Goal: Information Seeking & Learning: Learn about a topic

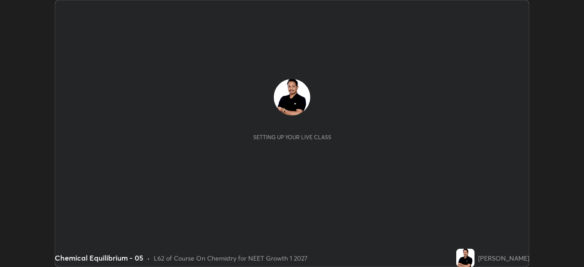
scroll to position [267, 583]
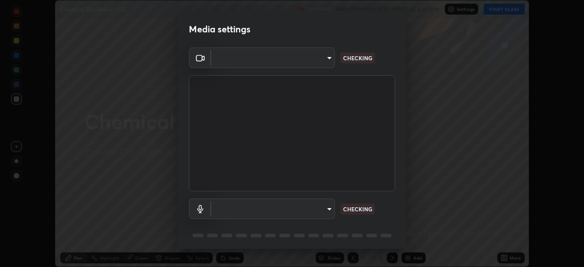
type input "1170694498857cb11788a0b7ae79d5cf1e08a6c331eb8d7031f90166f8fae325"
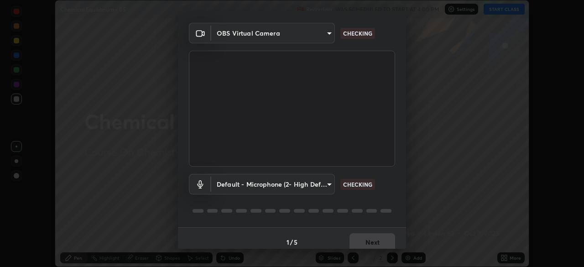
scroll to position [32, 0]
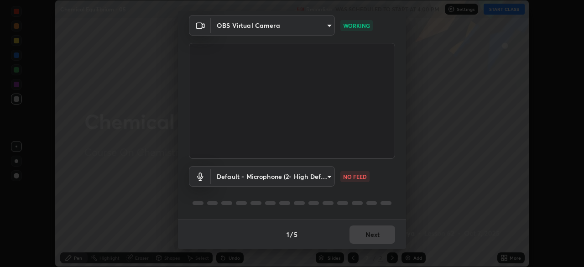
click at [255, 182] on body "Erase all Chemical Equilibrium - 05 Recording WAS SCHEDULED TO START AT 4:00 PM…" at bounding box center [292, 133] width 584 height 267
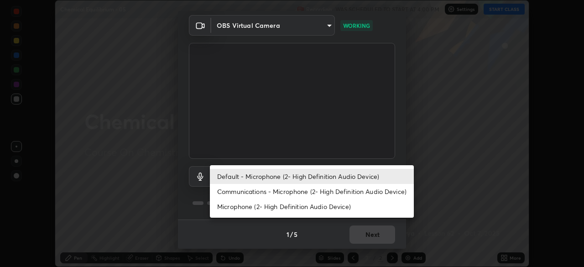
click at [260, 193] on li "Communications - Microphone (2- High Definition Audio Device)" at bounding box center [312, 191] width 204 height 15
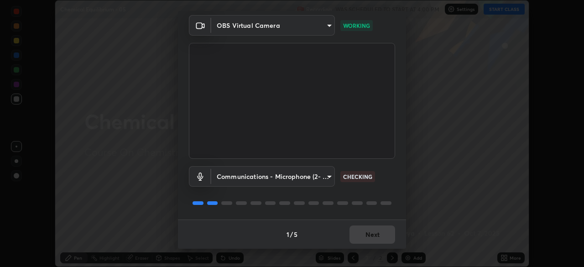
click at [262, 181] on body "Erase all Chemical Equilibrium - 05 Recording WAS SCHEDULED TO START AT 4:00 PM…" at bounding box center [292, 133] width 584 height 267
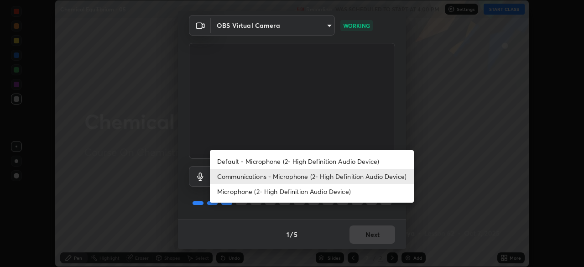
click at [255, 162] on li "Default - Microphone (2- High Definition Audio Device)" at bounding box center [312, 161] width 204 height 15
type input "default"
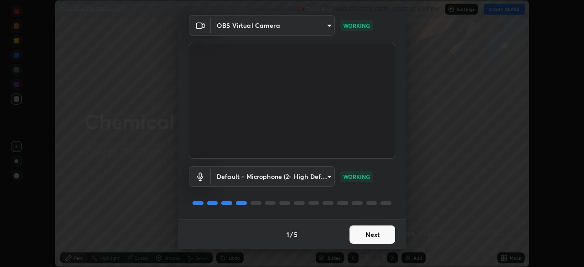
click at [359, 239] on button "Next" at bounding box center [372, 234] width 46 height 18
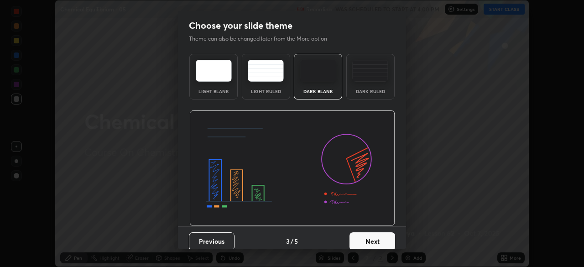
click at [371, 235] on button "Next" at bounding box center [372, 241] width 46 height 18
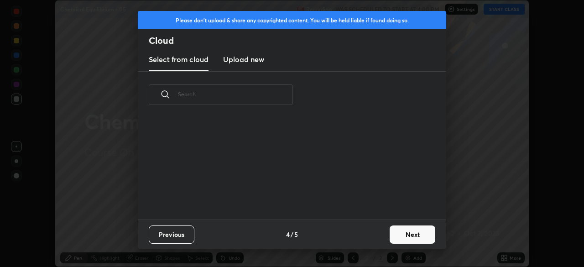
click at [384, 235] on div "Previous 4 / 5 Next" at bounding box center [292, 233] width 308 height 29
click at [393, 233] on button "Next" at bounding box center [412, 234] width 46 height 18
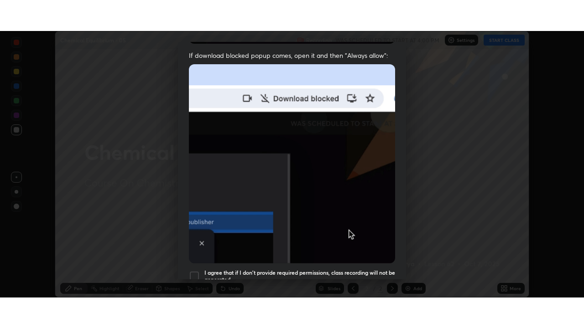
scroll to position [218, 0]
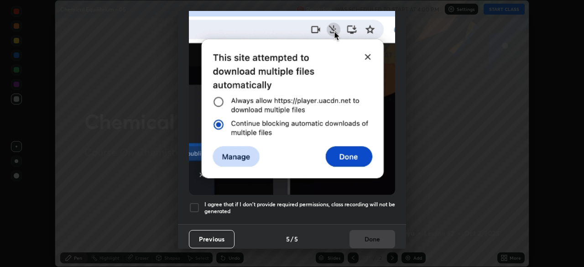
click at [355, 204] on h5 "I agree that if I don't provide required permissions, class recording will not …" at bounding box center [299, 208] width 191 height 14
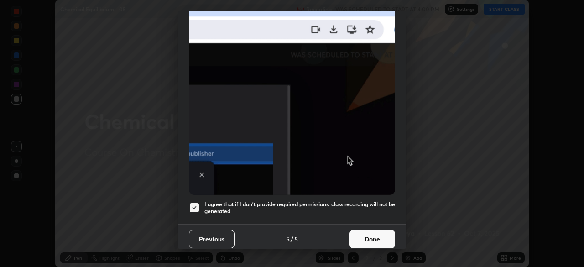
click at [358, 232] on button "Done" at bounding box center [372, 239] width 46 height 18
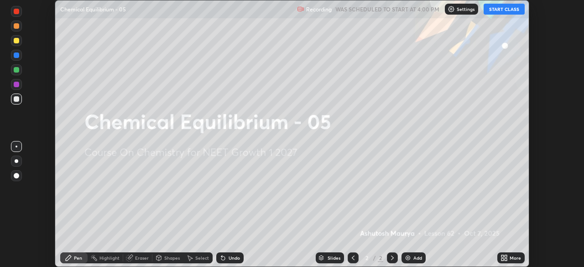
click at [505, 256] on icon at bounding box center [505, 256] width 2 height 2
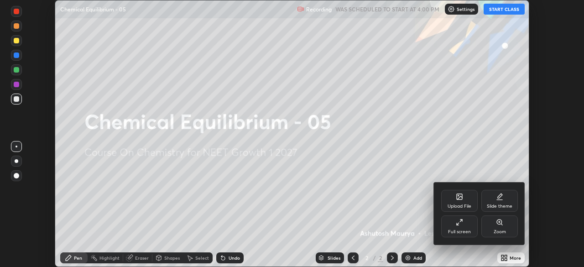
click at [452, 230] on div "Full screen" at bounding box center [459, 231] width 23 height 5
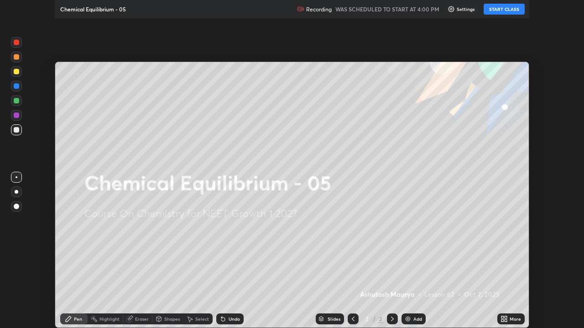
scroll to position [328, 584]
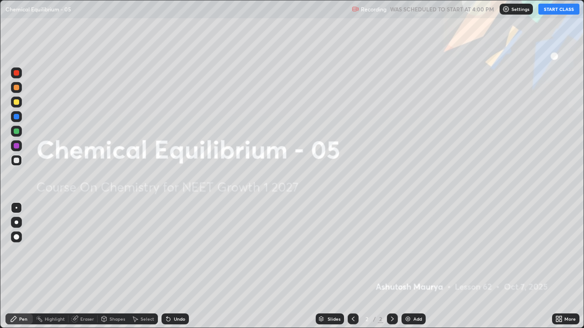
click at [552, 10] on button "START CLASS" at bounding box center [558, 9] width 41 height 11
click at [421, 266] on div "Add" at bounding box center [413, 319] width 24 height 11
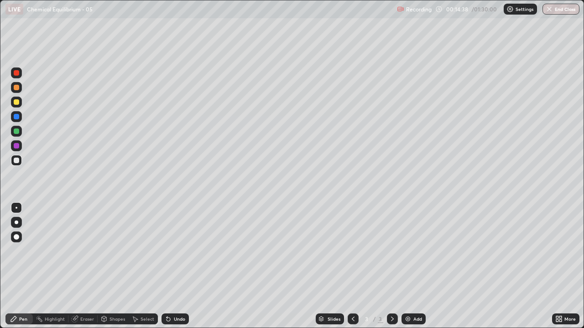
click at [16, 223] on div at bounding box center [17, 223] width 4 height 4
click at [406, 266] on img at bounding box center [407, 319] width 7 height 7
click at [176, 266] on div "Undo" at bounding box center [179, 319] width 11 height 5
click at [175, 266] on div "Undo" at bounding box center [174, 319] width 27 height 11
click at [412, 266] on div "Add" at bounding box center [413, 319] width 24 height 11
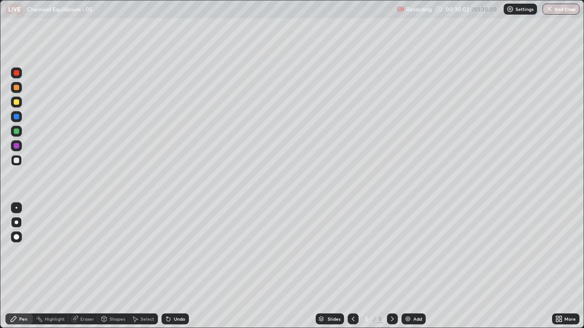
click at [409, 266] on img at bounding box center [407, 319] width 7 height 7
click at [352, 266] on icon at bounding box center [352, 319] width 7 height 7
click at [410, 266] on img at bounding box center [407, 319] width 7 height 7
click at [352, 266] on icon at bounding box center [352, 319] width 7 height 7
click at [391, 266] on icon at bounding box center [392, 319] width 7 height 7
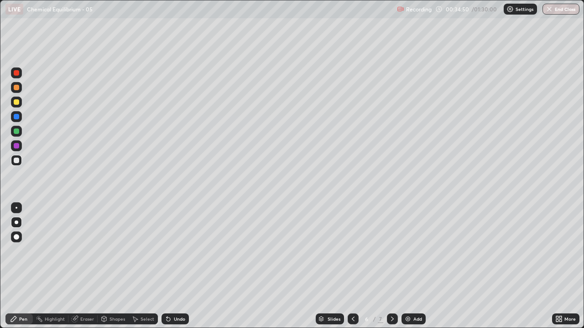
click at [391, 266] on icon at bounding box center [392, 319] width 7 height 7
click at [352, 266] on icon at bounding box center [353, 319] width 3 height 5
click at [86, 266] on div "Eraser" at bounding box center [87, 319] width 14 height 5
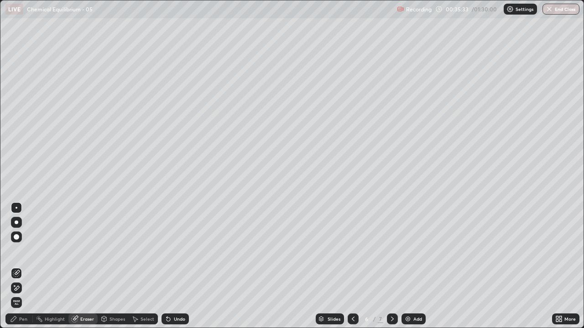
click at [21, 266] on div "Pen" at bounding box center [23, 319] width 8 height 5
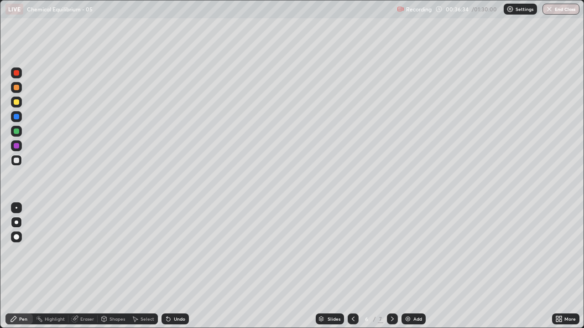
click at [352, 266] on icon at bounding box center [352, 319] width 7 height 7
click at [351, 266] on icon at bounding box center [352, 319] width 7 height 7
click at [353, 266] on icon at bounding box center [353, 319] width 3 height 5
click at [391, 266] on icon at bounding box center [392, 319] width 7 height 7
click at [392, 266] on icon at bounding box center [392, 319] width 3 height 5
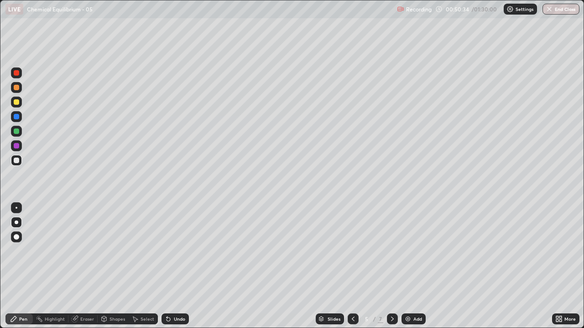
click at [390, 266] on icon at bounding box center [392, 319] width 7 height 7
click at [391, 266] on icon at bounding box center [392, 319] width 7 height 7
click at [415, 266] on div "Add" at bounding box center [413, 319] width 24 height 11
click at [85, 266] on div "Eraser" at bounding box center [87, 319] width 14 height 5
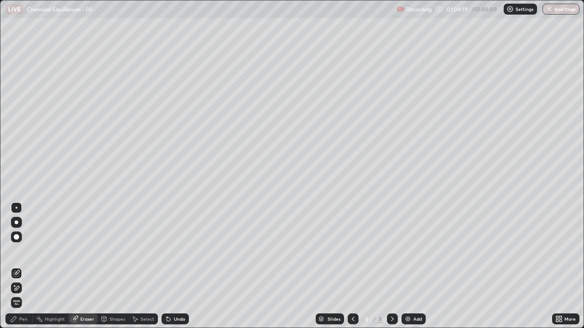
click at [21, 266] on div at bounding box center [16, 288] width 11 height 11
click at [23, 266] on div "Pen" at bounding box center [18, 319] width 27 height 11
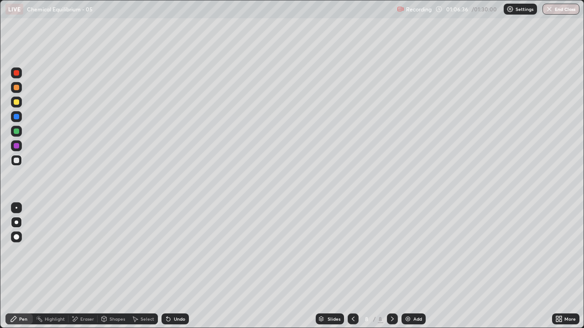
click at [413, 266] on div "Add" at bounding box center [417, 319] width 9 height 5
click at [353, 266] on icon at bounding box center [352, 319] width 7 height 7
click at [391, 266] on icon at bounding box center [392, 319] width 3 height 5
click at [352, 266] on icon at bounding box center [352, 319] width 7 height 7
click at [389, 266] on div at bounding box center [392, 319] width 11 height 11
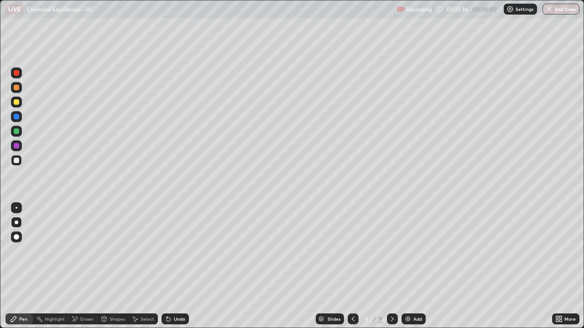
click at [352, 266] on icon at bounding box center [352, 319] width 7 height 7
click at [88, 266] on div "Eraser" at bounding box center [87, 319] width 14 height 5
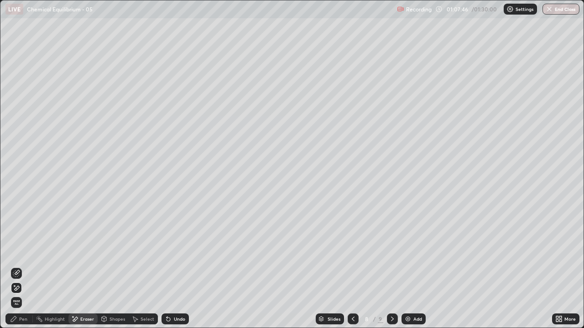
click at [181, 266] on div "Undo" at bounding box center [179, 319] width 11 height 5
click at [25, 266] on div "Pen" at bounding box center [23, 319] width 8 height 5
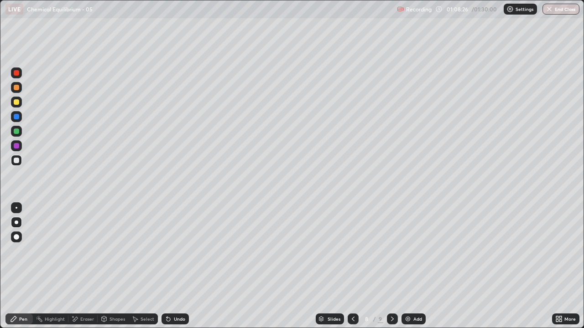
click at [391, 266] on icon at bounding box center [392, 319] width 7 height 7
click at [86, 266] on div "Eraser" at bounding box center [87, 319] width 14 height 5
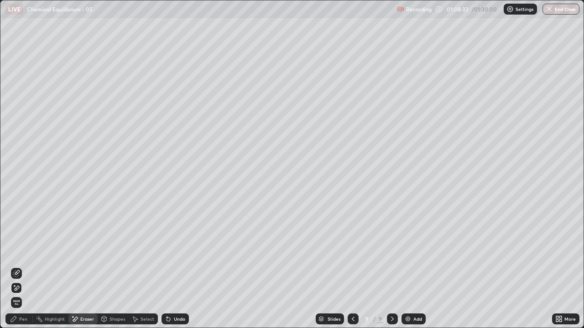
click at [25, 266] on div "Pen" at bounding box center [23, 319] width 8 height 5
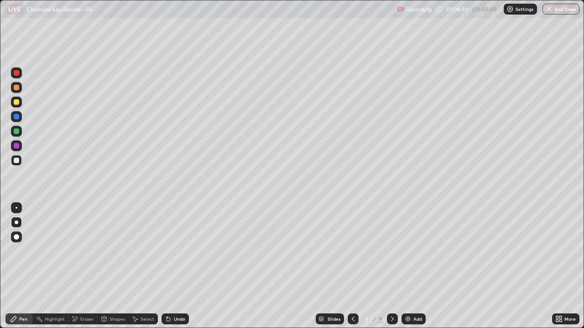
click at [352, 266] on icon at bounding box center [352, 319] width 7 height 7
click at [387, 266] on div at bounding box center [392, 319] width 11 height 11
click at [409, 266] on img at bounding box center [407, 319] width 7 height 7
click at [88, 266] on div "Eraser" at bounding box center [87, 319] width 14 height 5
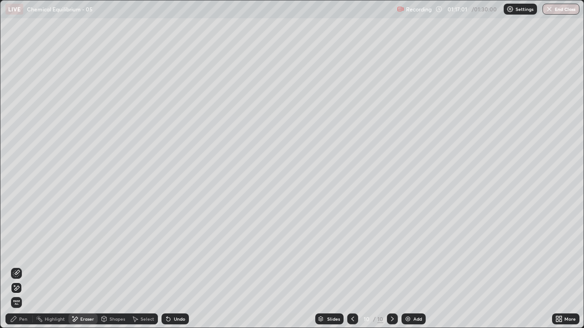
click at [21, 266] on div "Pen" at bounding box center [23, 319] width 8 height 5
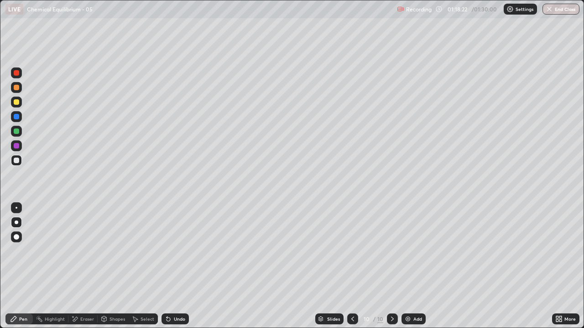
click at [84, 266] on div "Eraser" at bounding box center [87, 319] width 14 height 5
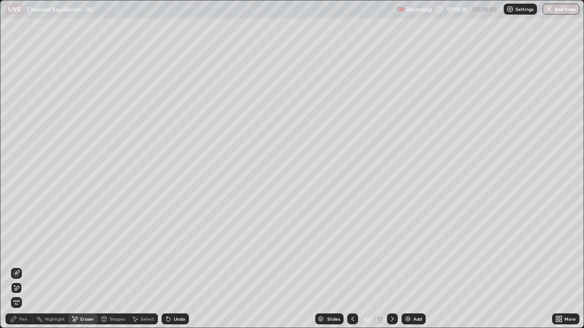
click at [27, 266] on div "Pen" at bounding box center [23, 319] width 8 height 5
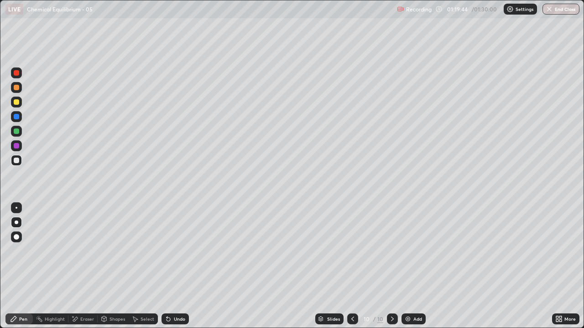
click at [409, 266] on img at bounding box center [407, 319] width 7 height 7
click at [406, 266] on img at bounding box center [407, 319] width 7 height 7
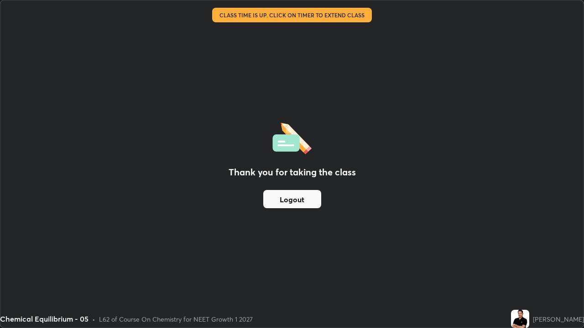
click at [91, 266] on div "Thank you for taking the class Logout" at bounding box center [291, 163] width 583 height 327
click at [288, 202] on button "Logout" at bounding box center [292, 199] width 58 height 18
